Goal: Task Accomplishment & Management: Use online tool/utility

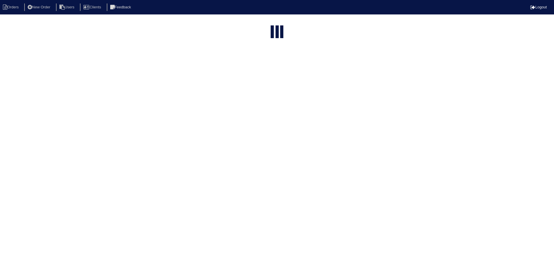
select select "15"
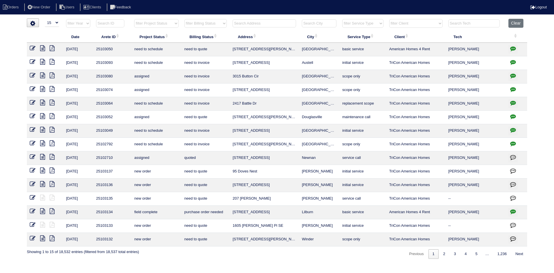
click at [279, 23] on input "text" at bounding box center [263, 23] width 63 height 8
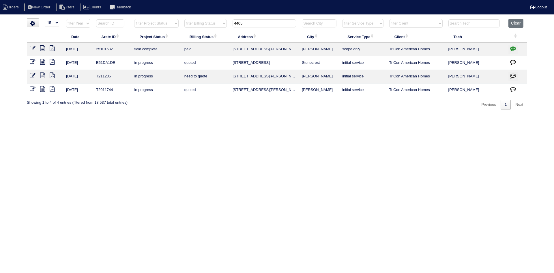
type input "4405"
click at [44, 48] on icon at bounding box center [42, 48] width 5 height 6
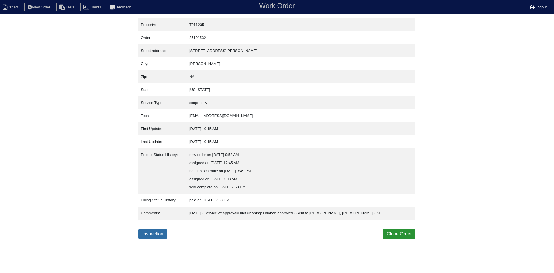
click at [153, 236] on link "Inspection" at bounding box center [152, 233] width 29 height 11
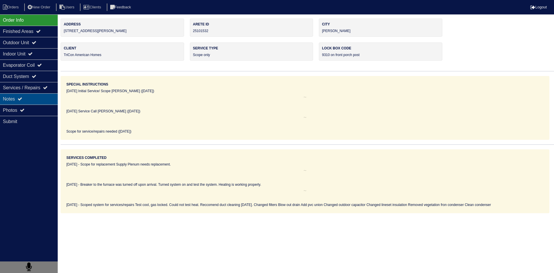
click at [46, 98] on div "Notes" at bounding box center [29, 98] width 58 height 11
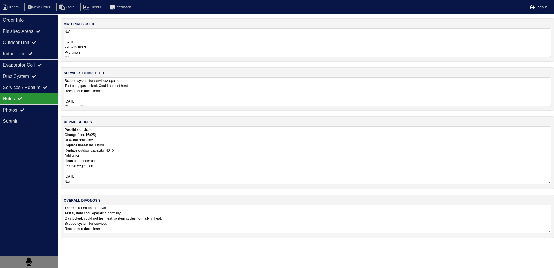
click at [118, 138] on textarea "Possible services: Change filter(16x25) Blow out drain line Replace lineset ins…" at bounding box center [307, 155] width 487 height 58
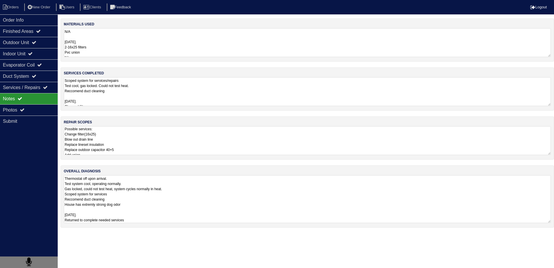
click at [116, 219] on textarea "Thermostat off upon arrival. Test system cool, operating normally. Gas locked, …" at bounding box center [307, 199] width 487 height 48
click at [44, 111] on div "Photos" at bounding box center [29, 109] width 58 height 11
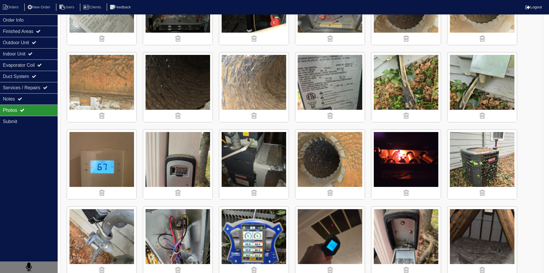
scroll to position [346, 0]
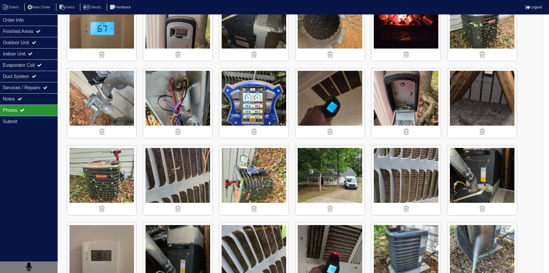
click at [350, 109] on img at bounding box center [330, 102] width 69 height 69
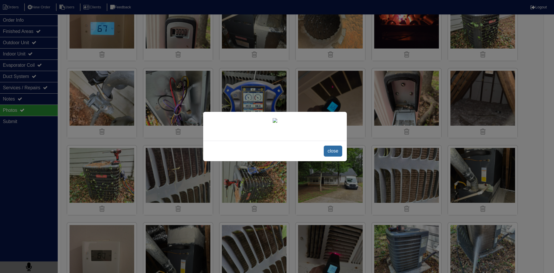
click at [335, 156] on span "close" at bounding box center [333, 150] width 18 height 11
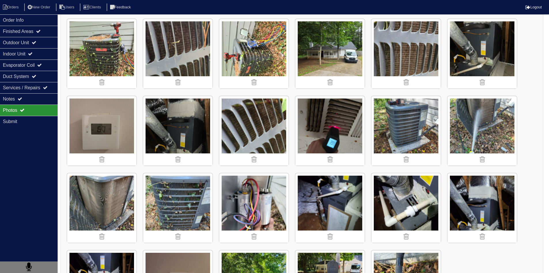
scroll to position [530, 0]
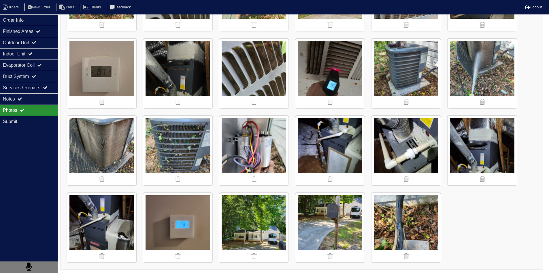
click at [127, 207] on img at bounding box center [101, 227] width 69 height 69
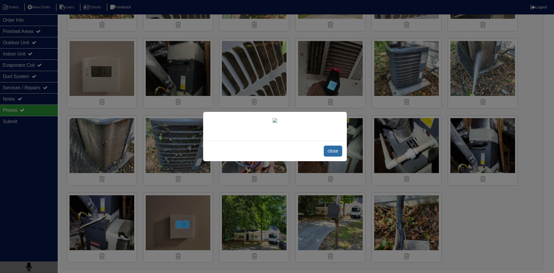
click at [335, 156] on span "close" at bounding box center [333, 150] width 18 height 11
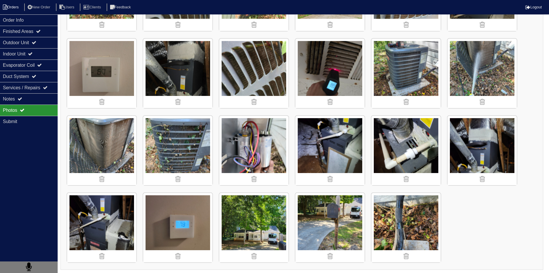
click at [17, 7] on li "Orders" at bounding box center [11, 7] width 23 height 8
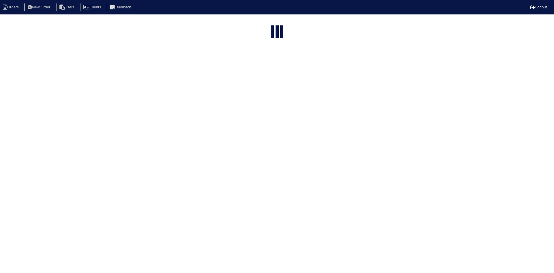
select select "15"
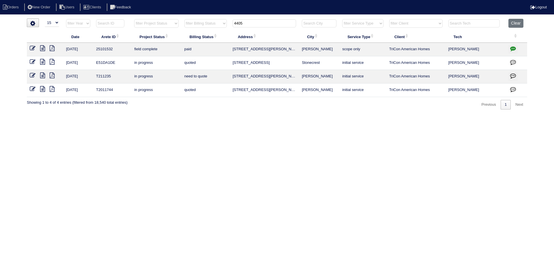
click at [259, 21] on input "4405" at bounding box center [263, 23] width 63 height 8
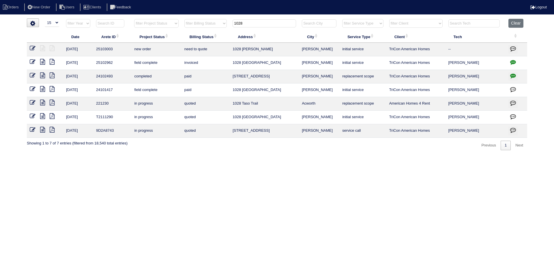
click at [248, 25] on input "1028" at bounding box center [263, 23] width 63 height 8
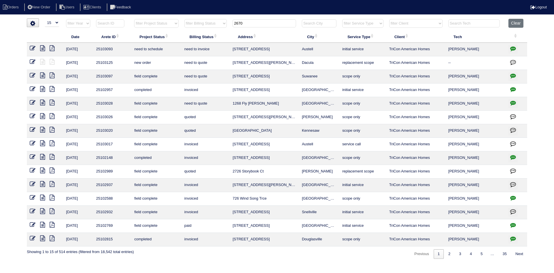
type input "2670"
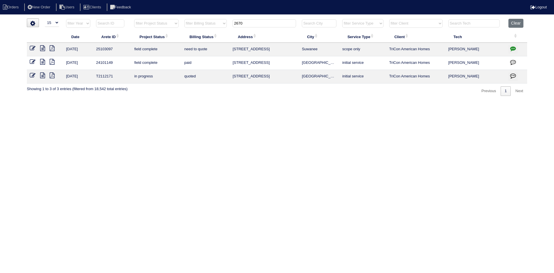
click at [43, 48] on icon at bounding box center [42, 48] width 5 height 6
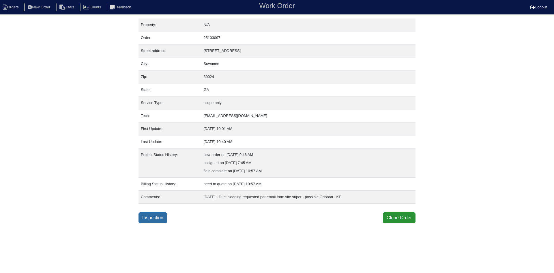
click at [147, 215] on link "Inspection" at bounding box center [152, 217] width 29 height 11
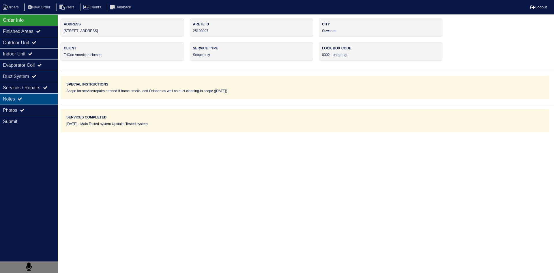
click at [37, 102] on div "Notes" at bounding box center [29, 98] width 58 height 11
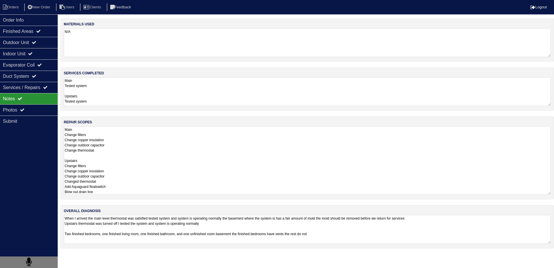
click at [103, 138] on textarea "Main Change filters Change copper insulation Change outdoor capacitor Change th…" at bounding box center [307, 160] width 487 height 69
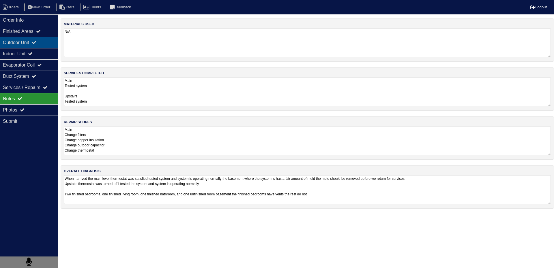
click at [20, 45] on div "Outdoor Unit" at bounding box center [29, 42] width 58 height 11
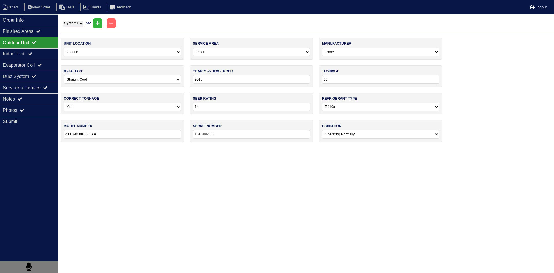
click at [71, 25] on select "System 1 System 2" at bounding box center [73, 23] width 20 height 6
select select "2"
click at [63, 20] on select "System 1 System 2" at bounding box center [73, 23] width 20 height 6
select select "1"
type input "1510468G3F"
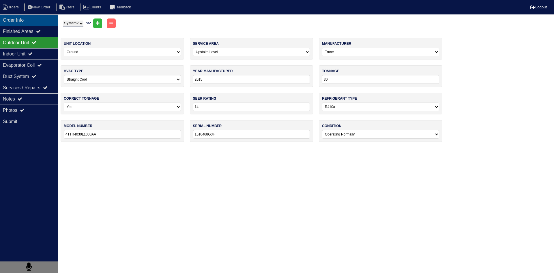
click at [27, 24] on div "Order Info" at bounding box center [29, 19] width 58 height 11
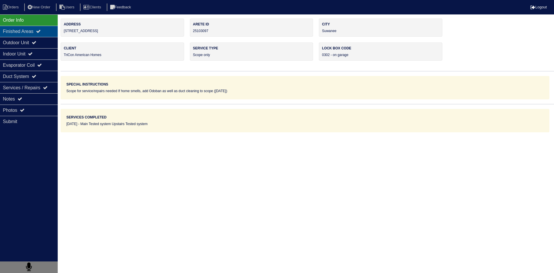
click at [12, 33] on div "Finished Areas" at bounding box center [29, 31] width 58 height 11
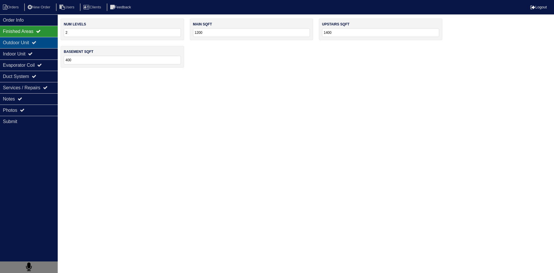
click at [14, 43] on div "Outdoor Unit" at bounding box center [29, 42] width 58 height 11
select select "2"
